Goal: Information Seeking & Learning: Learn about a topic

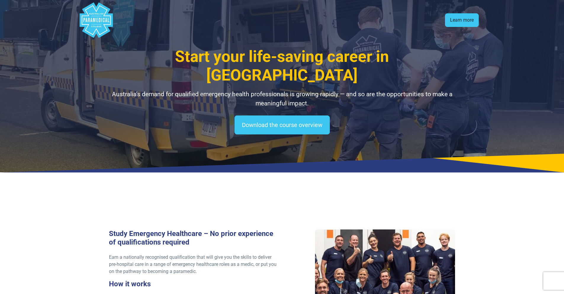
click at [457, 20] on link "Learn more" at bounding box center [462, 20] width 34 height 14
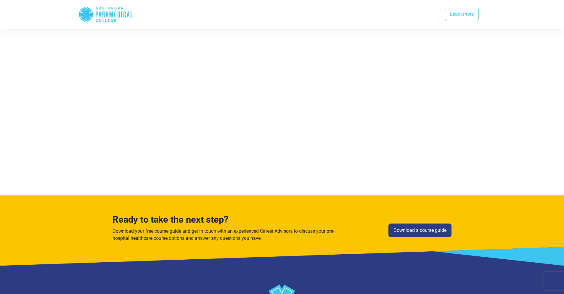
scroll to position [1178, 0]
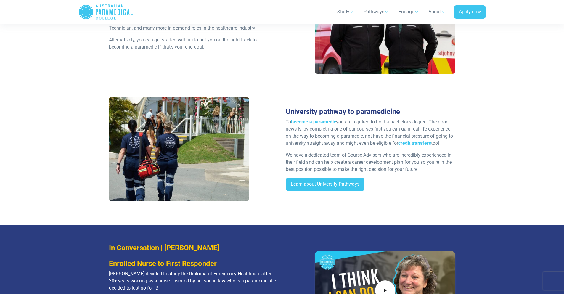
scroll to position [845, 0]
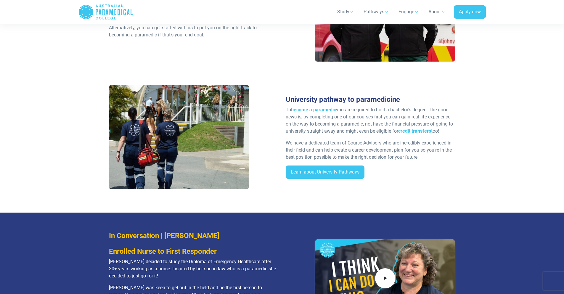
click at [422, 189] on div "University pathway to paramedicine To become a paramedic you are required to ho…" at bounding box center [282, 139] width 354 height 109
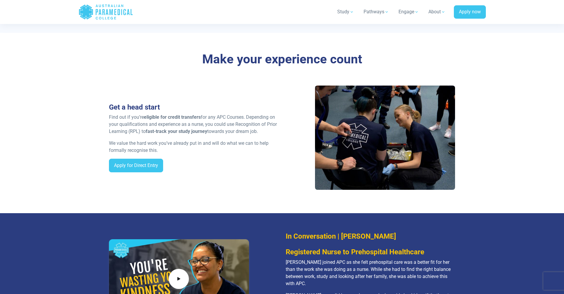
scroll to position [371, 0]
